Goal: Check status

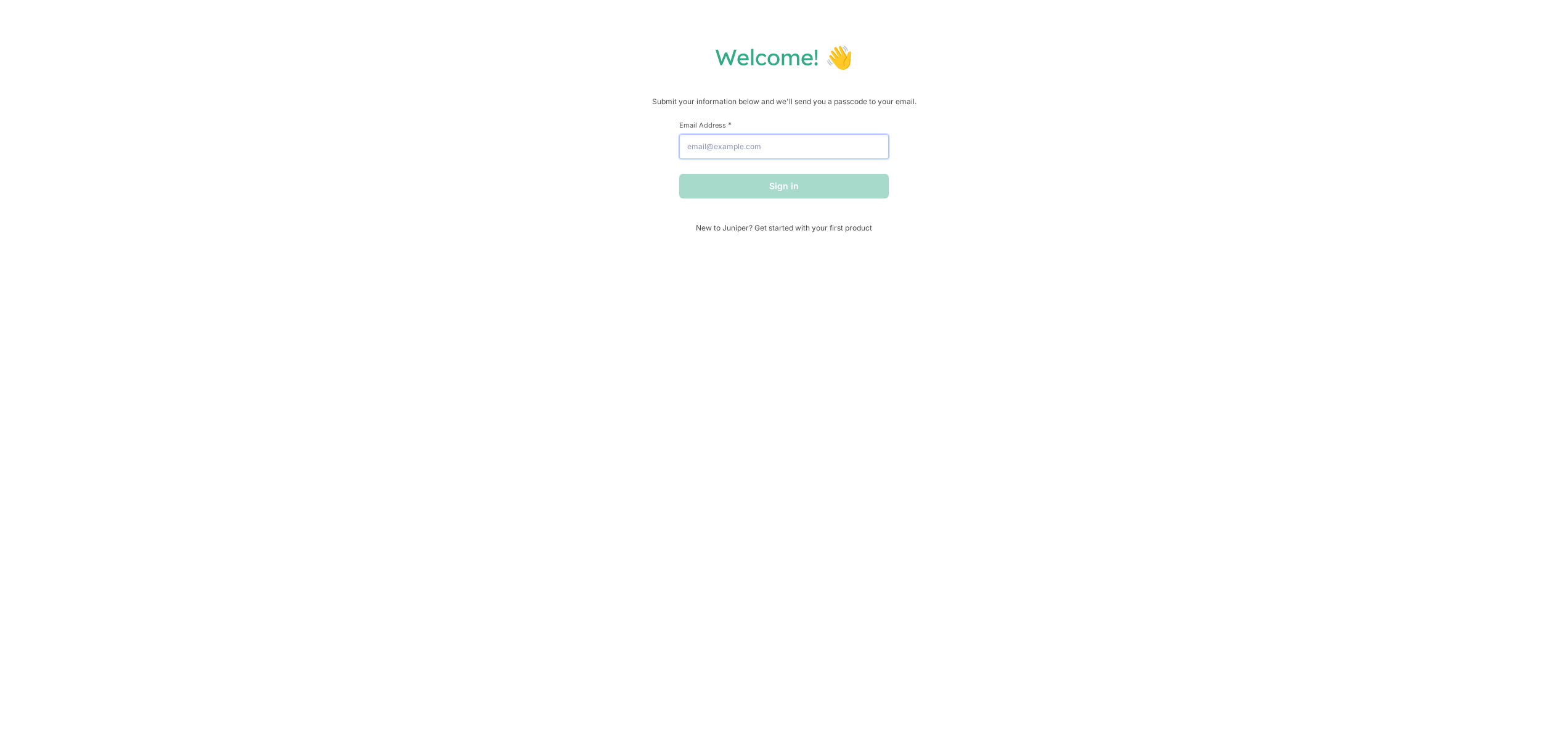
click at [721, 150] on input "Email Address *" at bounding box center [784, 146] width 210 height 25
type input "[EMAIL_ADDRESS][DOMAIN_NAME]"
click at [679, 174] on button "Sign in" at bounding box center [784, 186] width 210 height 25
click at [789, 145] on input "text" at bounding box center [784, 138] width 210 height 25
paste input "068080"
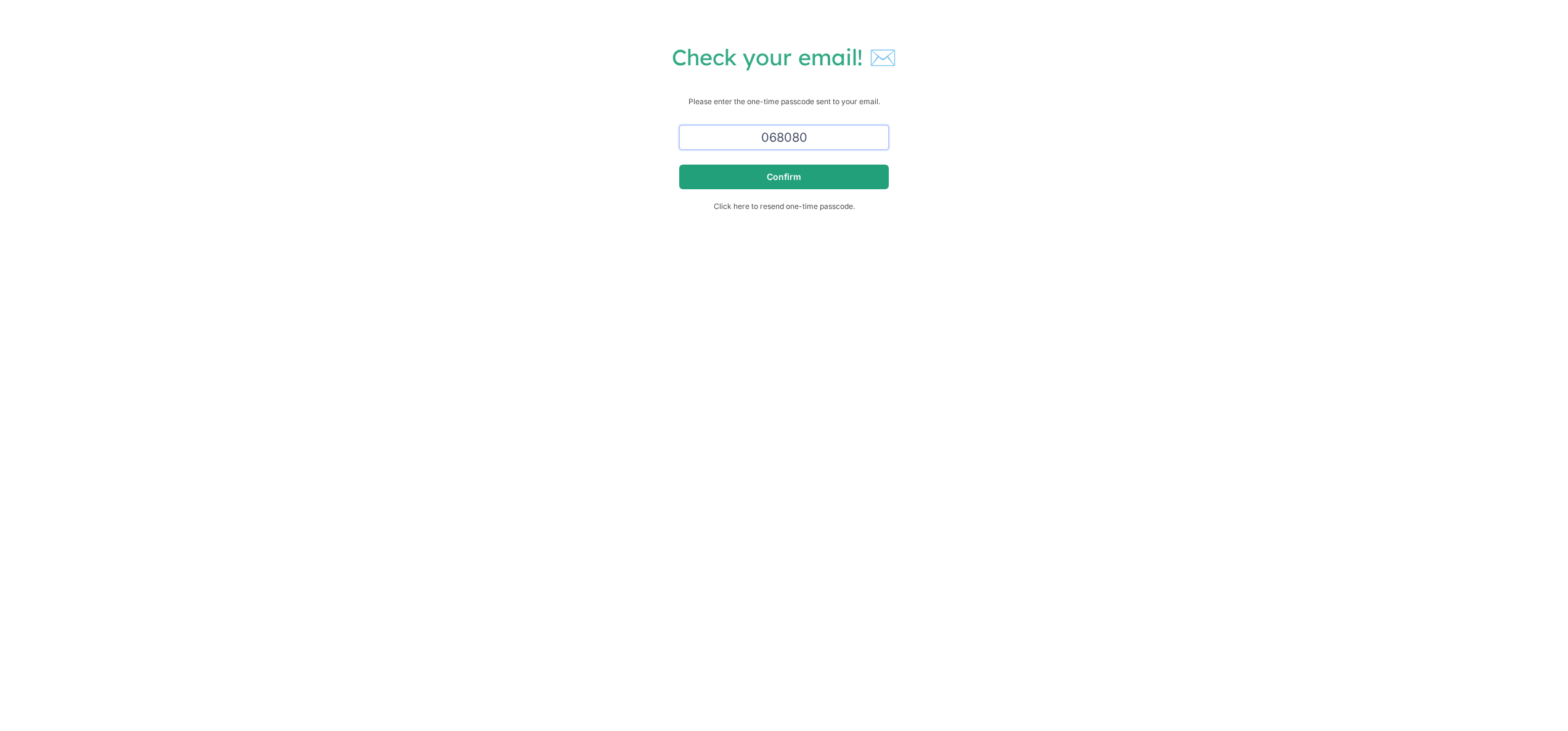
type input "068080"
click at [828, 173] on button "Confirm" at bounding box center [784, 177] width 210 height 25
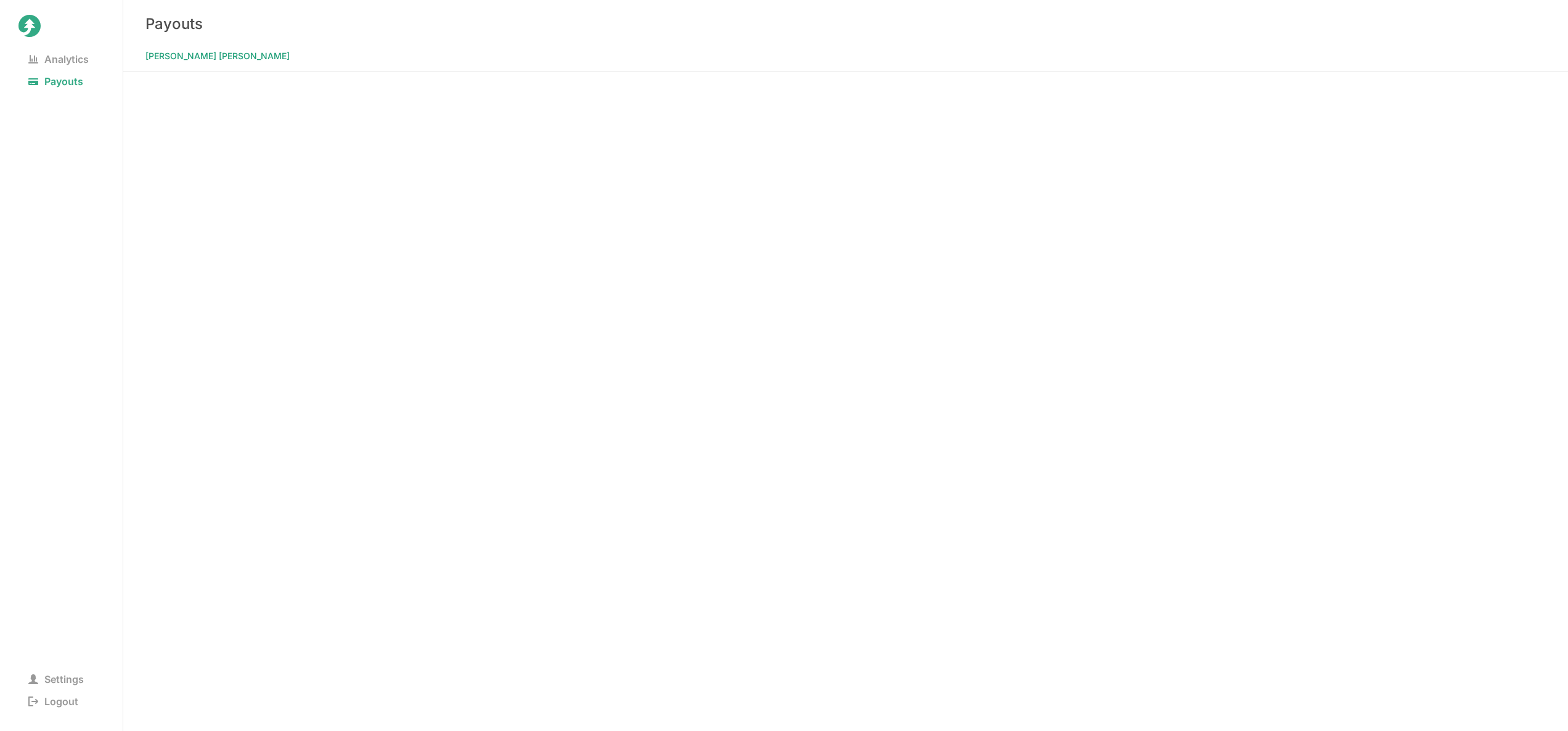
click at [346, 15] on div "Payouts" at bounding box center [846, 24] width 1445 height 48
click at [266, 40] on div "Payouts" at bounding box center [846, 24] width 1445 height 48
click at [49, 61] on span "Analytics" at bounding box center [58, 59] width 80 height 17
